Goal: Task Accomplishment & Management: Manage account settings

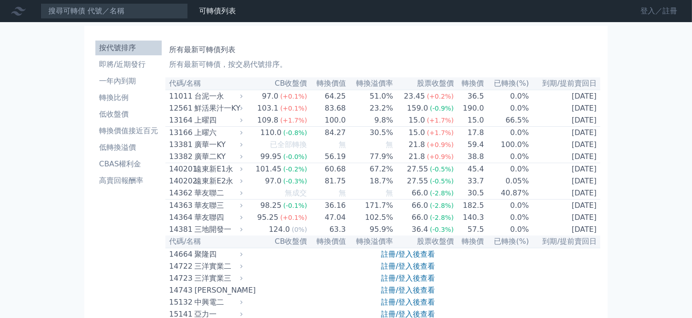
click at [651, 14] on link "登入／註冊" at bounding box center [659, 11] width 52 height 15
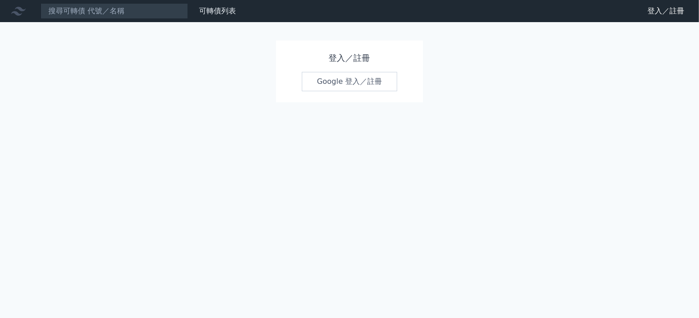
click at [350, 78] on link "Google 登入／註冊" at bounding box center [350, 81] width 96 height 19
